Goal: Information Seeking & Learning: Find specific fact

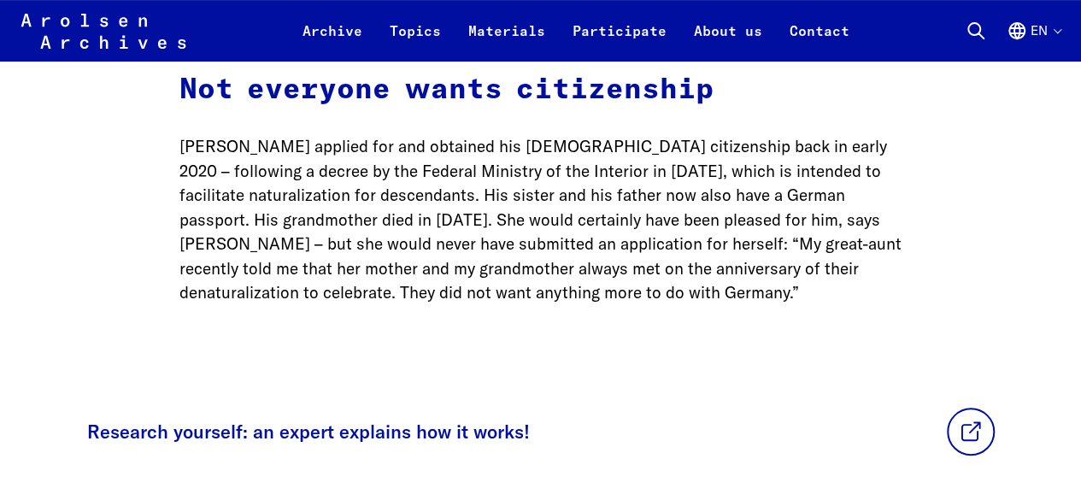
scroll to position [3552, 0]
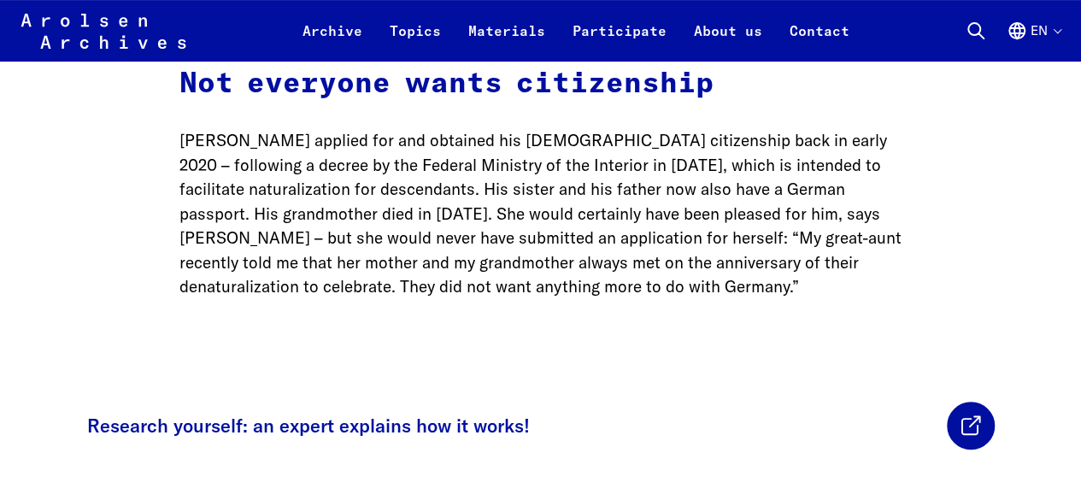
click at [947, 402] on link at bounding box center [971, 426] width 48 height 48
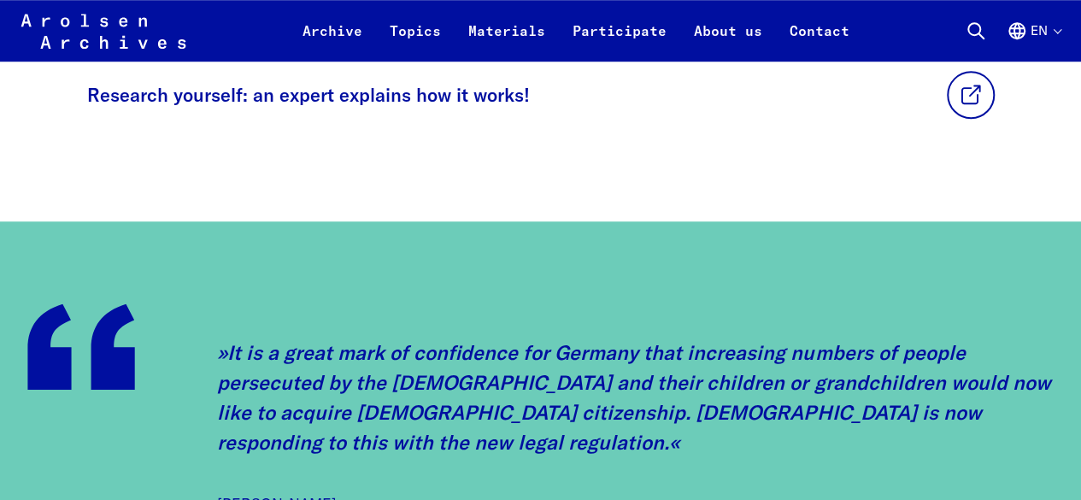
scroll to position [3722, 0]
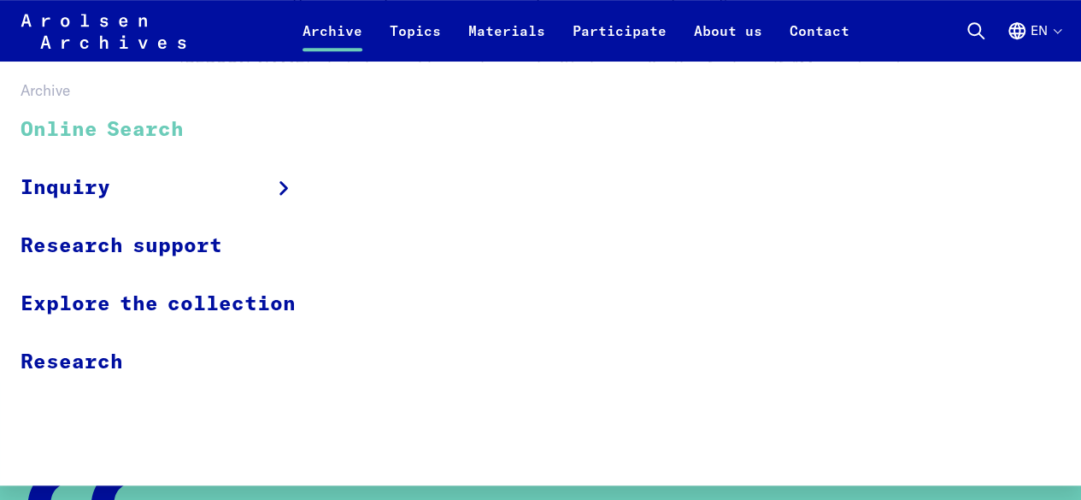
click at [200, 122] on link "Online Search" at bounding box center [169, 130] width 297 height 57
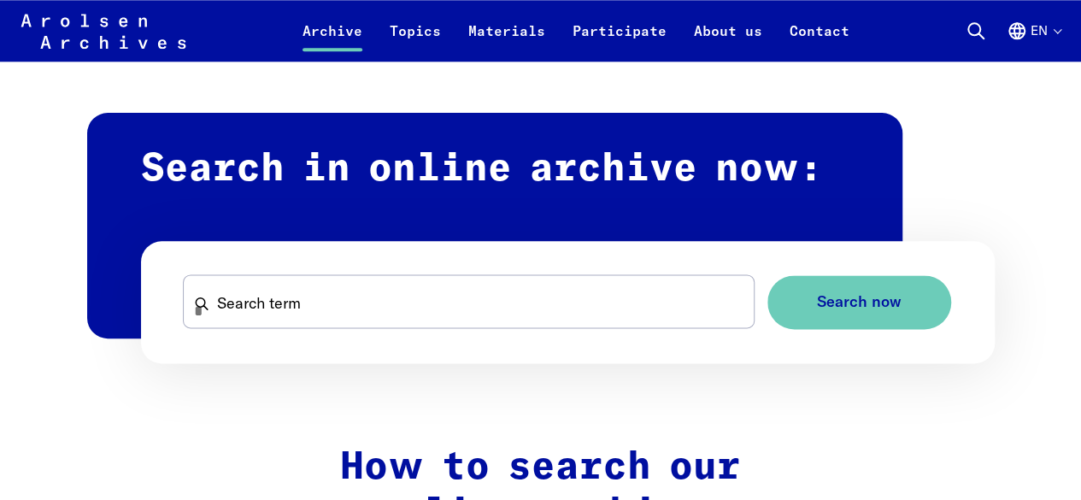
scroll to position [979, 0]
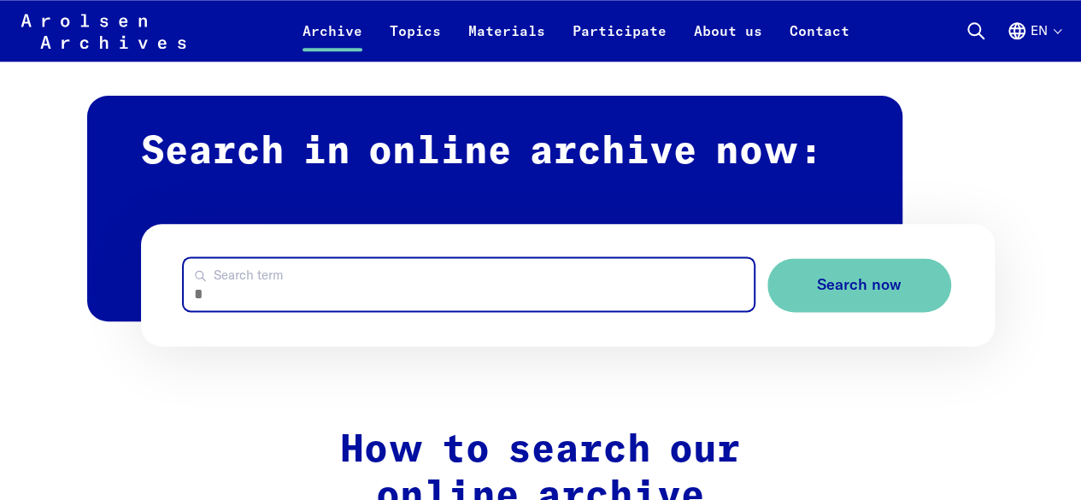
click at [359, 286] on input "Search term" at bounding box center [469, 284] width 570 height 52
type input "*"
type input "**********"
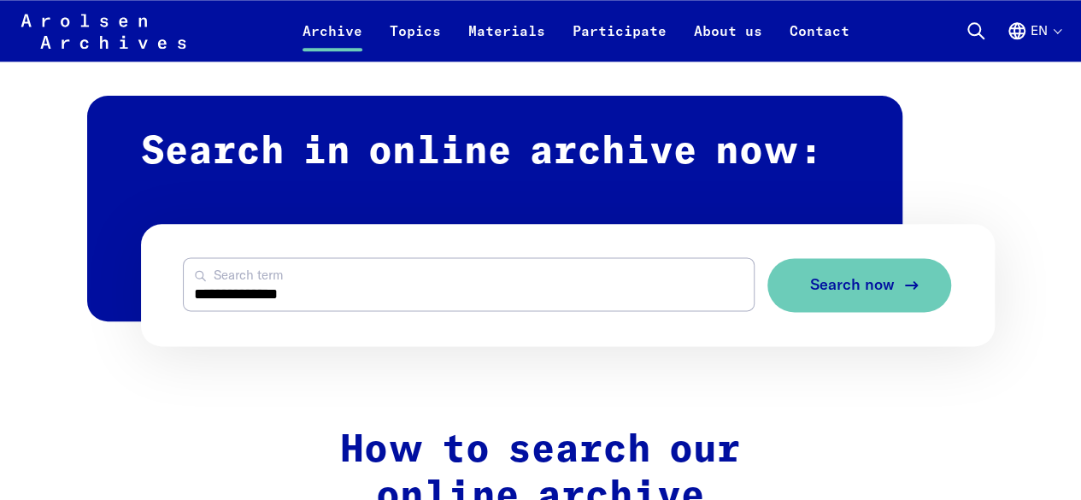
click at [824, 273] on button "Search now" at bounding box center [859, 285] width 184 height 54
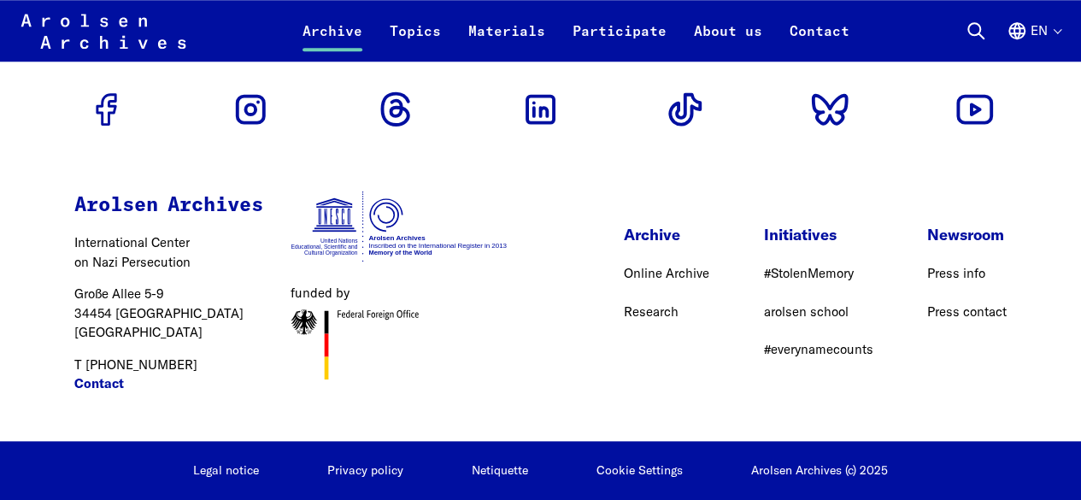
scroll to position [4261, 0]
click at [624, 320] on link "Research" at bounding box center [651, 311] width 55 height 16
